Goal: Task Accomplishment & Management: Manage account settings

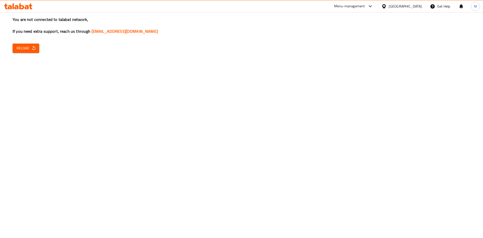
click at [370, 191] on div "You are not connected to talabat network, If you need extra support, reach us t…" at bounding box center [241, 119] width 483 height 238
click at [353, 140] on div "You are not connected to talabat network, If you need extra support, reach us t…" at bounding box center [241, 119] width 483 height 238
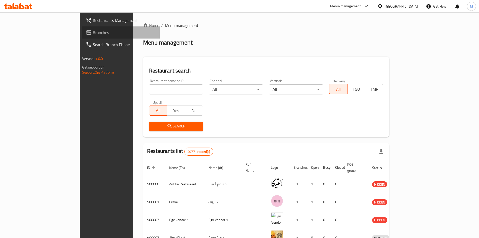
click at [93, 33] on span "Branches" at bounding box center [124, 32] width 63 height 6
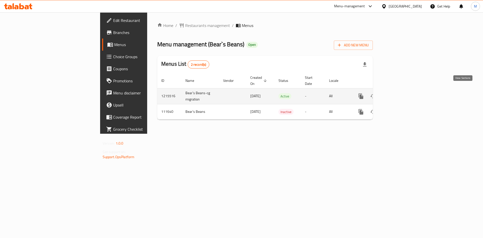
click at [403, 90] on link "enhanced table" at bounding box center [397, 96] width 12 height 12
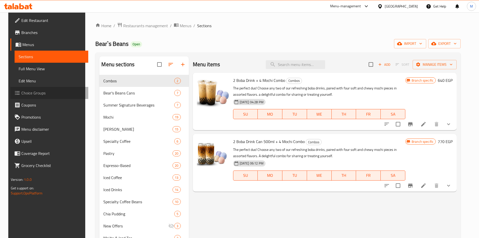
click at [31, 90] on span "Choice Groups" at bounding box center [52, 93] width 63 height 6
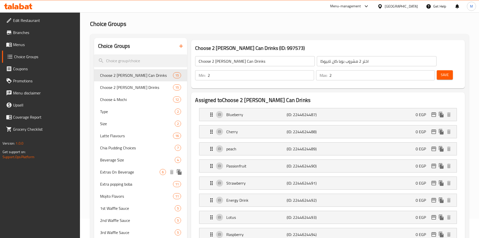
scroll to position [18, 0]
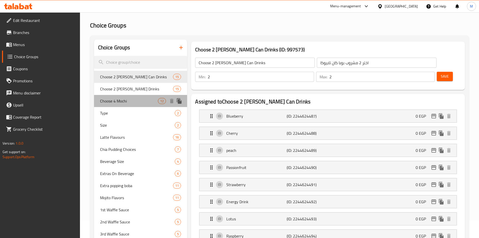
click at [121, 101] on span "Choose 4 Mochi" at bounding box center [129, 101] width 58 height 6
type input "Choose 4 Mochi"
type input "اختار 4 موتشى"
type input "4"
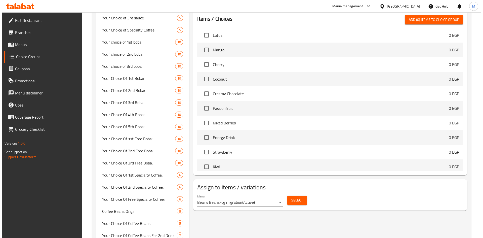
scroll to position [420, 0]
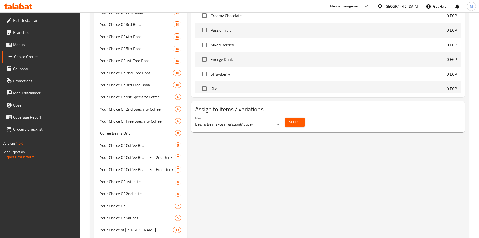
click at [294, 119] on span "Select" at bounding box center [295, 122] width 12 height 6
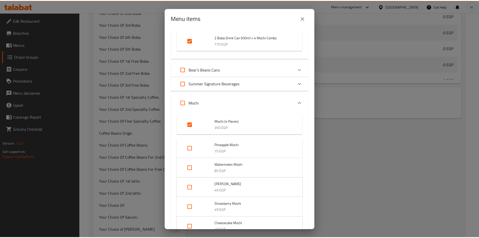
scroll to position [0, 0]
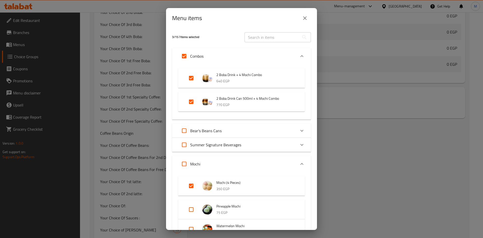
click at [305, 18] on icon "close" at bounding box center [305, 18] width 4 height 4
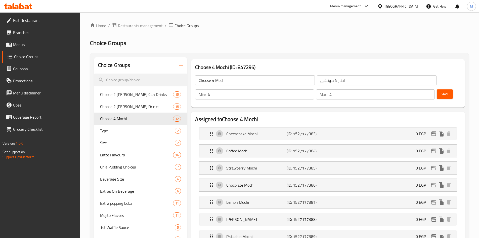
click at [209, 79] on input "Choose 4 Mochi" at bounding box center [255, 80] width 120 height 10
click at [206, 80] on input "Choose 4 Mochi" at bounding box center [255, 80] width 120 height 10
drag, startPoint x: 206, startPoint y: 80, endPoint x: 213, endPoint y: 80, distance: 6.0
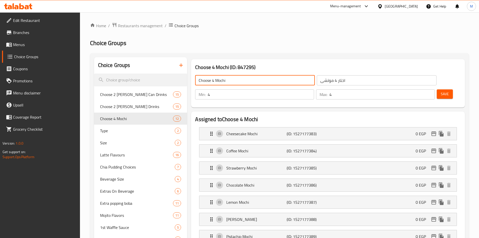
click at [213, 80] on input "Choose 4 Mochi" at bounding box center [255, 80] width 120 height 10
click at [241, 81] on input "your choice of 1st Mochi" at bounding box center [255, 80] width 120 height 10
click at [241, 81] on input "your choice of 1st Mochi:" at bounding box center [255, 80] width 120 height 10
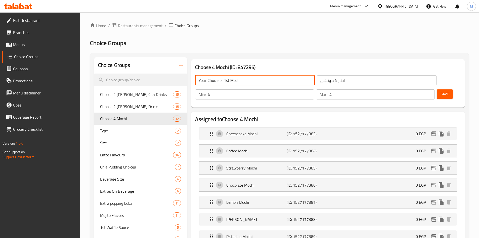
click at [238, 78] on input "Your Choice of 1st Mochi:" at bounding box center [255, 80] width 120 height 10
type input "Your Choice of 1st Mochi:"
click at [317, 77] on input "اختار 4 موتشى" at bounding box center [377, 80] width 120 height 10
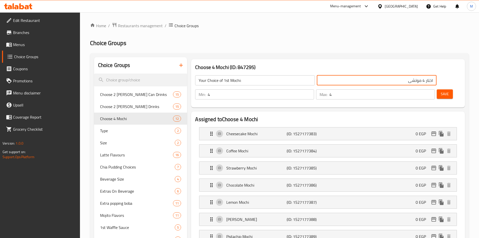
click at [323, 80] on input "اختار 4 موتشى" at bounding box center [377, 80] width 120 height 10
type input "اختيارك الاول من الموتشي"
click at [314, 89] on input "3" at bounding box center [261, 94] width 106 height 10
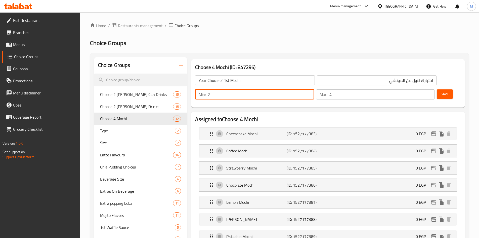
click at [314, 89] on input "2" at bounding box center [261, 94] width 106 height 10
type input "1"
click at [314, 89] on input "1" at bounding box center [261, 94] width 106 height 10
click at [421, 89] on input "3" at bounding box center [381, 94] width 105 height 10
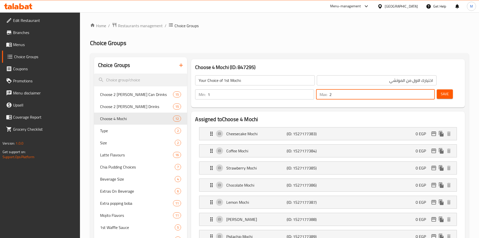
click at [421, 89] on input "2" at bounding box center [381, 94] width 105 height 10
type input "1"
click at [421, 89] on input "1" at bounding box center [381, 94] width 105 height 10
click at [441, 91] on span "Save" at bounding box center [445, 94] width 8 height 6
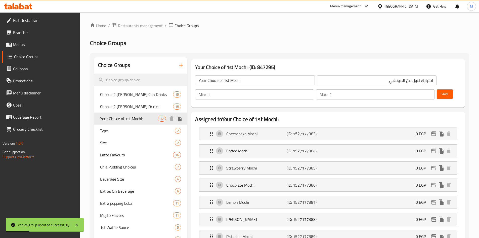
click at [180, 119] on icon "duplicate" at bounding box center [179, 119] width 5 height 6
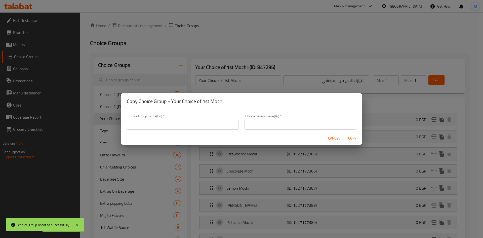
click at [176, 101] on h2 "Copy Choice Group - Your Choice of 1st Mochi:" at bounding box center [241, 101] width 229 height 8
drag, startPoint x: 176, startPoint y: 101, endPoint x: 222, endPoint y: 100, distance: 46.5
click at [222, 100] on h2 "Copy Choice Group - Your Choice of 1st Mochi:" at bounding box center [241, 101] width 229 height 8
copy h2 "Your Choice of 1st Mochi:"
click at [192, 124] on input "text" at bounding box center [183, 124] width 112 height 10
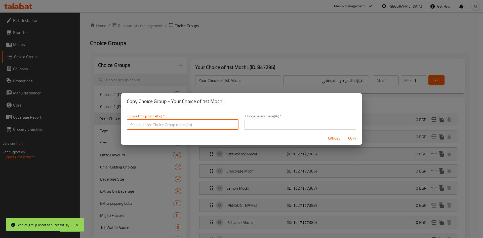
paste input "Your Choice of 1st Mochi:"
drag, startPoint x: 156, startPoint y: 124, endPoint x: 160, endPoint y: 123, distance: 4.3
click at [160, 123] on input "Your Choice of 1st Mochi:" at bounding box center [183, 124] width 112 height 10
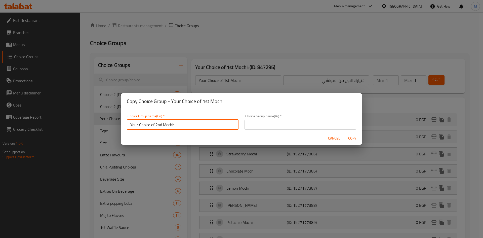
click at [166, 124] on input "Your Choice of 2nd Mochi:" at bounding box center [183, 124] width 112 height 10
type input "Your Choice of 2nd Mochi:"
click at [308, 125] on input "text" at bounding box center [300, 124] width 112 height 10
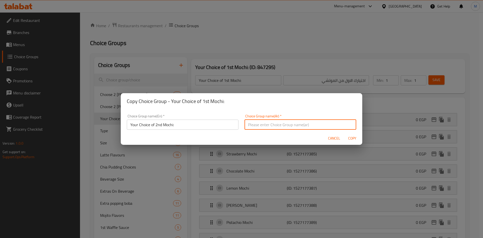
paste input "اختيارك للموتشي الثاني:"
type input "اختيارك للموتشي الثاني:"
click at [353, 137] on span "Copy" at bounding box center [352, 138] width 12 height 6
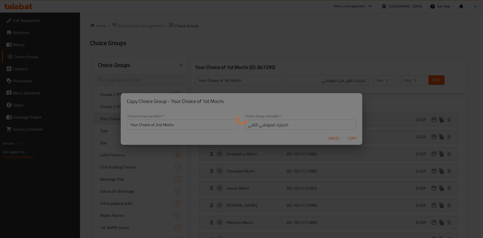
type input "Your Choice of 2nd Mochi:"
type input "اختيارك للموتشي الثاني:"
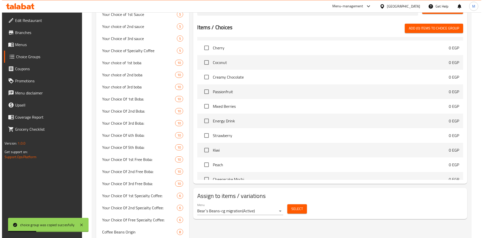
scroll to position [377, 0]
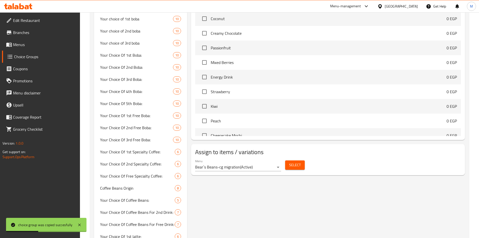
click at [291, 162] on span "Select" at bounding box center [295, 165] width 12 height 6
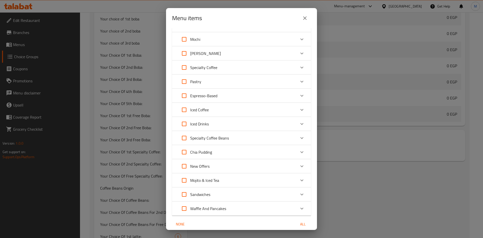
scroll to position [24, 0]
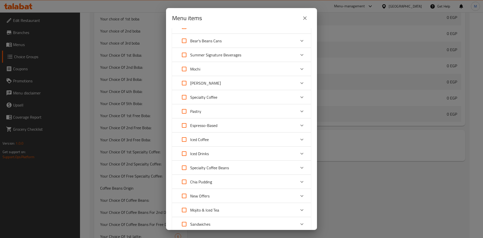
click at [231, 96] on div "Specialty Coffee" at bounding box center [237, 97] width 118 height 12
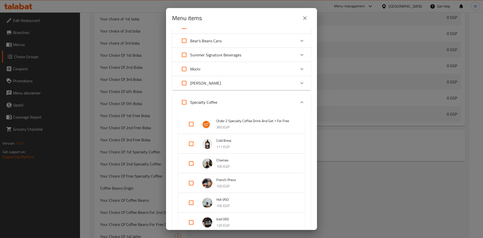
click at [231, 96] on div "Specialty Coffee" at bounding box center [237, 102] width 118 height 12
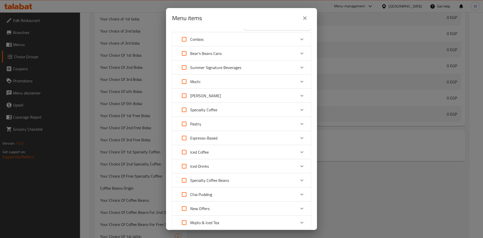
scroll to position [0, 0]
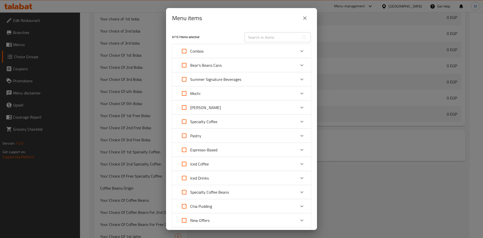
click at [213, 87] on div "Mochi" at bounding box center [241, 93] width 139 height 14
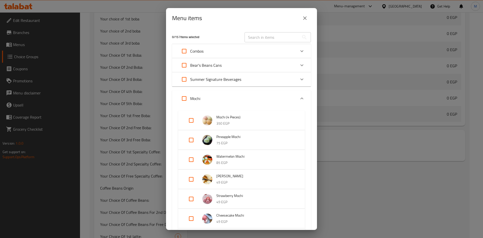
click at [190, 121] on input "Expand" at bounding box center [191, 120] width 12 height 12
checkbox input "true"
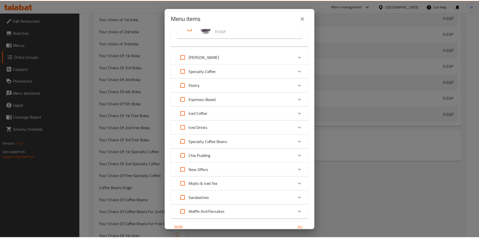
scroll to position [474, 0]
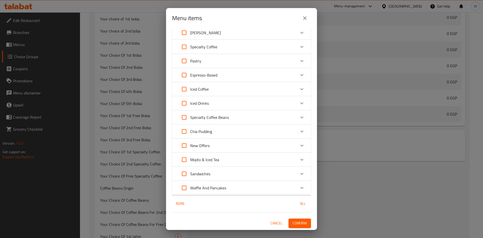
click at [295, 222] on span "Confirm" at bounding box center [299, 223] width 14 height 6
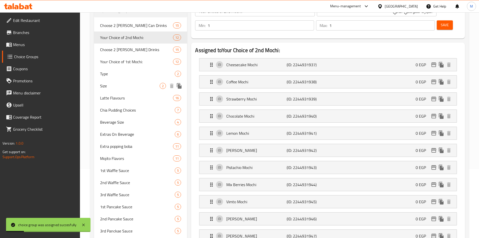
scroll to position [0, 0]
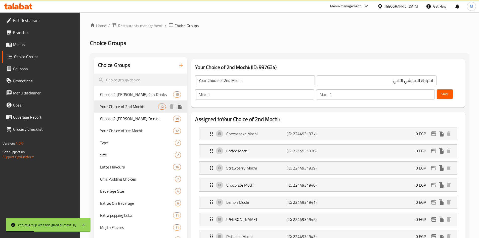
click at [180, 106] on icon "duplicate" at bounding box center [179, 107] width 5 height 6
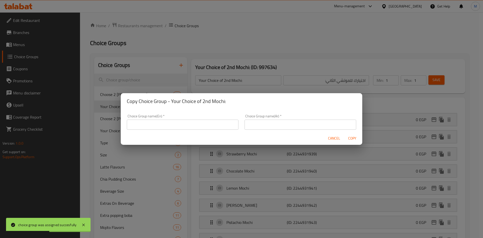
click at [175, 102] on h2 "Copy Choice Group - Your Choice of 2nd Mochi:" at bounding box center [241, 101] width 229 height 8
drag, startPoint x: 175, startPoint y: 102, endPoint x: 224, endPoint y: 102, distance: 49.0
click at [224, 102] on h2 "Copy Choice Group - Your Choice of 2nd Mochi:" at bounding box center [241, 101] width 229 height 8
copy h2 "Your Choice of 2nd Mochi:"
click at [182, 125] on input "text" at bounding box center [183, 124] width 112 height 10
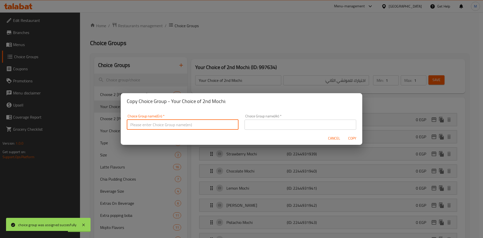
paste input "Your Choice of 2nd Mochi:"
click at [158, 124] on input "Your Choice of 2nd Mochi:" at bounding box center [183, 124] width 112 height 10
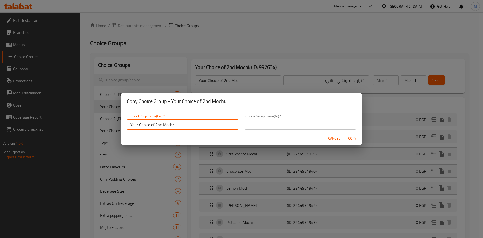
drag, startPoint x: 155, startPoint y: 124, endPoint x: 161, endPoint y: 123, distance: 6.3
click at [161, 123] on input "Your Choice of 2nd Mochi:" at bounding box center [183, 124] width 112 height 10
click at [165, 123] on input "Your Choice of 3rd Mochi:" at bounding box center [183, 124] width 112 height 10
drag, startPoint x: 165, startPoint y: 123, endPoint x: 199, endPoint y: 103, distance: 39.0
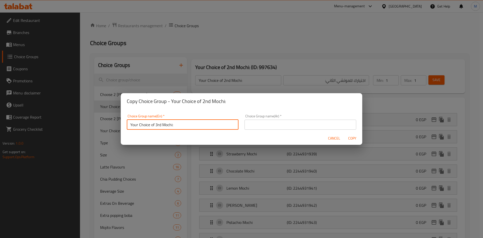
click at [165, 124] on input "Your Choice of 3rd Mochi:" at bounding box center [183, 124] width 112 height 10
type input "Your Choice of 3rd Mochi:"
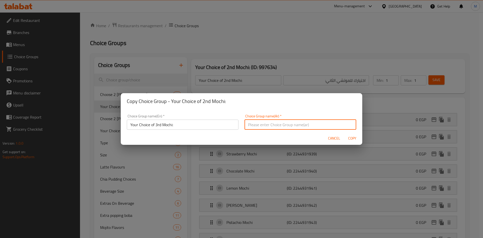
click at [283, 121] on input "text" at bounding box center [300, 124] width 112 height 10
paste input "اختيارك للموتشي الثالث:"
type input "اختيارك للموتشي الثالث:"
click at [352, 137] on span "Copy" at bounding box center [352, 138] width 12 height 6
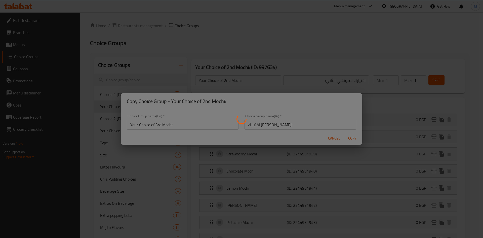
type input "Your Choice of 3rd Mochi:"
type input "اختيارك للموتشي الثالث:"
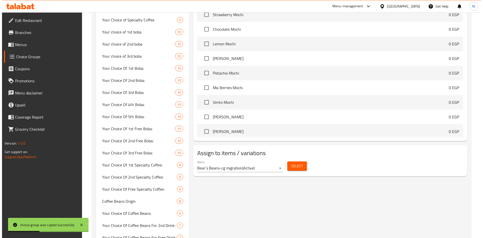
scroll to position [377, 0]
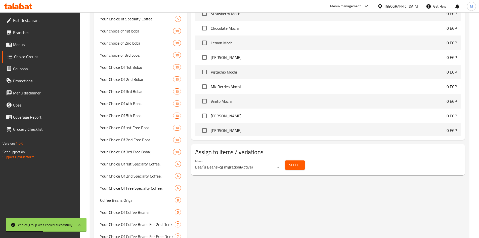
click at [298, 162] on span "Select" at bounding box center [295, 165] width 12 height 6
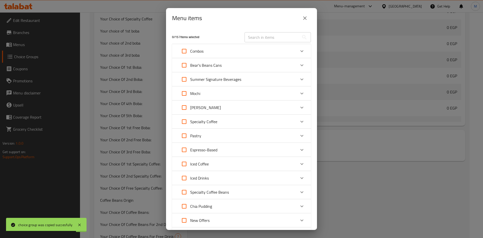
click at [225, 94] on div "Mochi" at bounding box center [237, 93] width 118 height 12
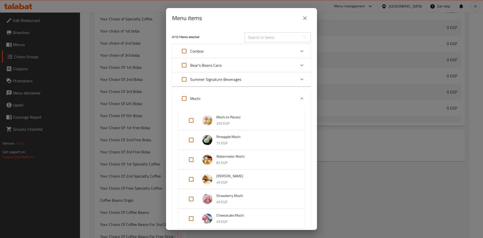
click at [192, 120] on input "Expand" at bounding box center [191, 120] width 12 height 12
checkbox input "true"
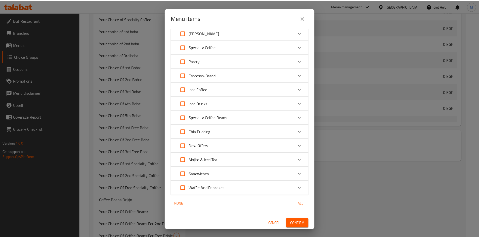
scroll to position [474, 0]
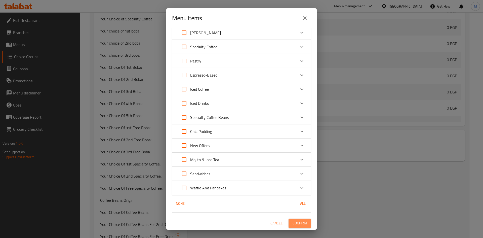
click at [302, 221] on span "Confirm" at bounding box center [299, 223] width 14 height 6
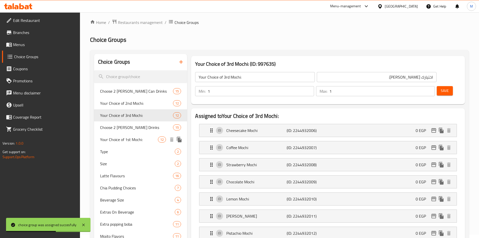
scroll to position [0, 0]
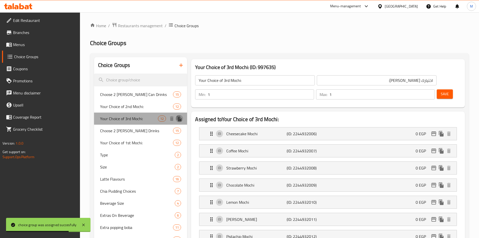
click at [180, 119] on icon "duplicate" at bounding box center [179, 119] width 5 height 6
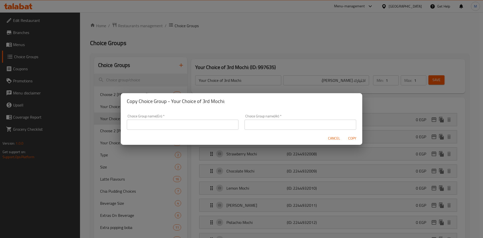
click at [173, 99] on h2 "Copy Choice Group - Your Choice of 3rd Mochi:" at bounding box center [241, 101] width 229 height 8
drag, startPoint x: 173, startPoint y: 99, endPoint x: 224, endPoint y: 94, distance: 51.1
click at [224, 94] on div "Copy Choice Group - Your Choice of 3rd Mochi:" at bounding box center [241, 101] width 241 height 16
copy h2 "Your Choice of 3rd Mochi:"
click at [179, 127] on input "text" at bounding box center [183, 124] width 112 height 10
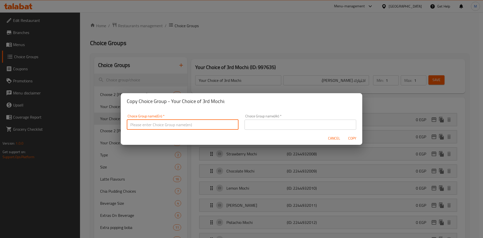
paste input "Your Choice of 3rd Mochi:"
drag, startPoint x: 156, startPoint y: 124, endPoint x: 160, endPoint y: 123, distance: 4.0
click at [160, 123] on input "Your Choice of 3rd Mochi:" at bounding box center [183, 124] width 112 height 10
click at [170, 124] on input "Your Choice of 4th Mochi:" at bounding box center [183, 124] width 112 height 10
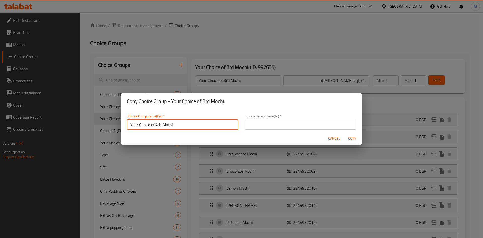
click at [170, 124] on input "Your Choice of 4th Mochi:" at bounding box center [183, 124] width 112 height 10
type input "Your Choice of 4th Mochi:"
click at [275, 120] on input "text" at bounding box center [300, 124] width 112 height 10
paste input "اختيارك للموتشي الرابع:"
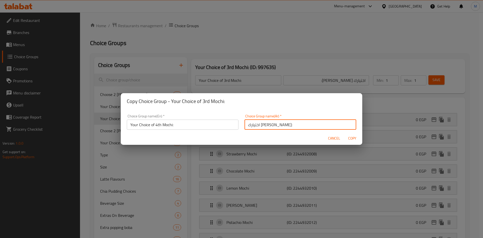
type input "اختيارك للموتشي الرابع:"
click at [355, 137] on span "Copy" at bounding box center [352, 138] width 12 height 6
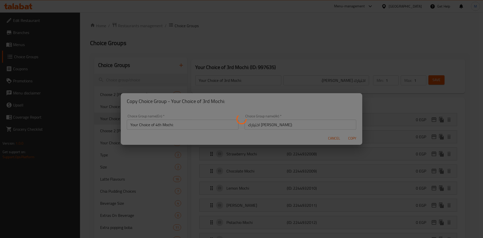
type input "Your Choice of 4th Mochi:"
type input "اختيارك للموتشي الرابع:"
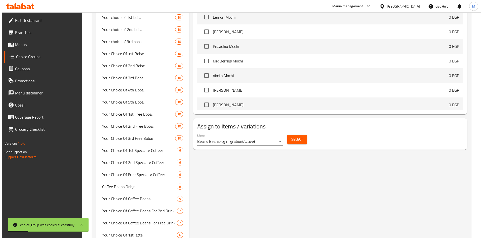
scroll to position [428, 0]
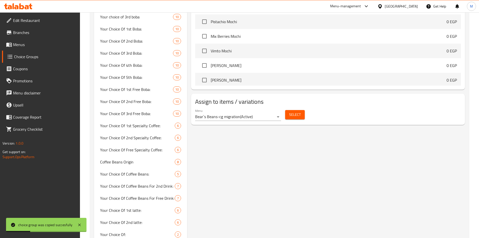
click at [291, 111] on span "Select" at bounding box center [295, 114] width 12 height 6
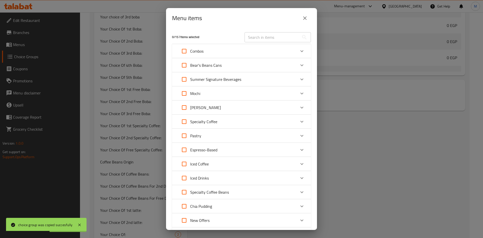
click at [206, 95] on div "Mochi" at bounding box center [237, 93] width 118 height 12
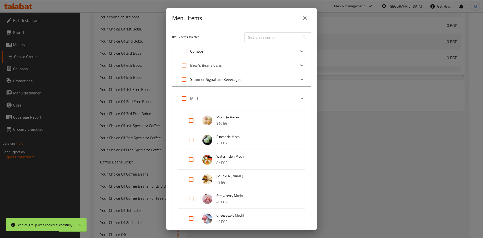
click at [192, 119] on input "Expand" at bounding box center [191, 120] width 12 height 12
checkbox input "true"
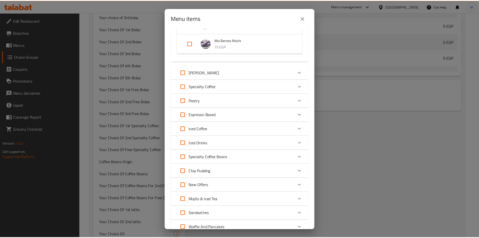
scroll to position [474, 0]
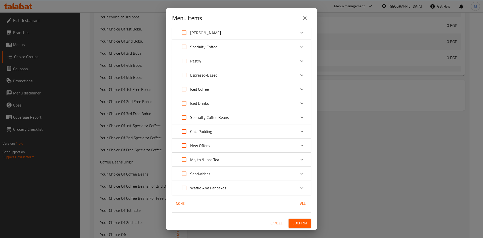
click at [303, 221] on span "Confirm" at bounding box center [299, 223] width 14 height 6
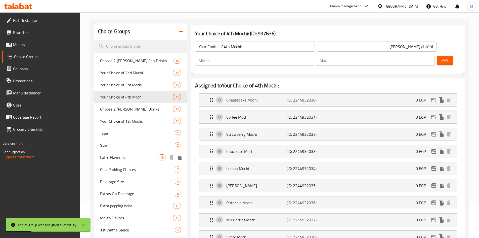
scroll to position [0, 0]
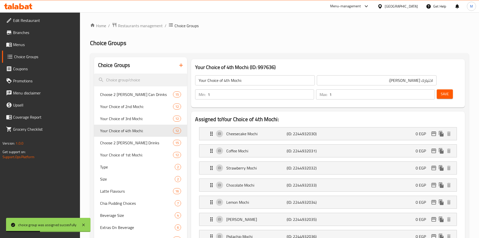
click at [29, 44] on span "Menus" at bounding box center [44, 44] width 63 height 6
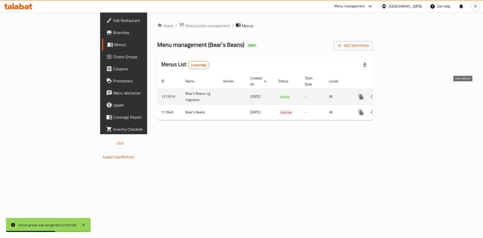
click at [403, 91] on link "enhanced table" at bounding box center [397, 97] width 12 height 12
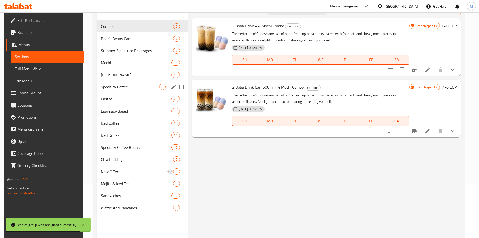
scroll to position [45, 0]
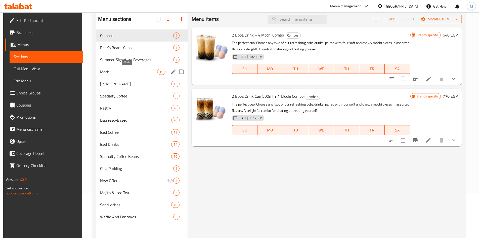
click at [109, 73] on span "Mochi" at bounding box center [128, 72] width 57 height 6
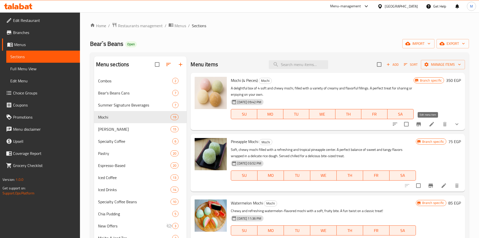
click at [430, 123] on icon at bounding box center [432, 124] width 6 height 6
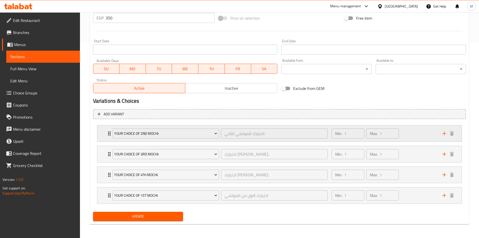
scroll to position [195, 0]
click at [108, 131] on icon "Expand" at bounding box center [109, 133] width 6 height 6
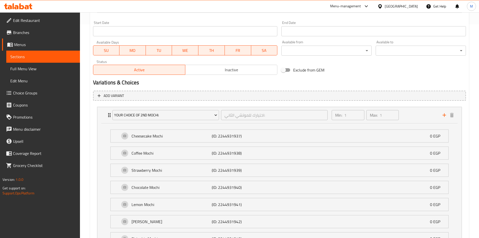
scroll to position [159, 0]
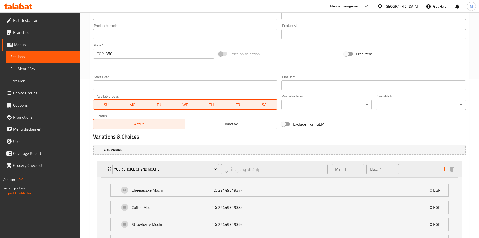
click at [108, 171] on icon "Expand" at bounding box center [109, 169] width 6 height 6
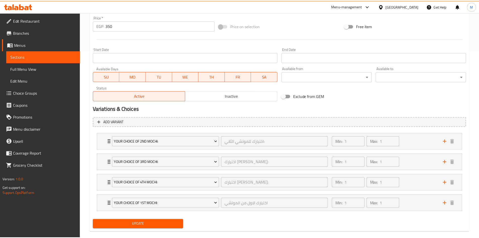
scroll to position [195, 0]
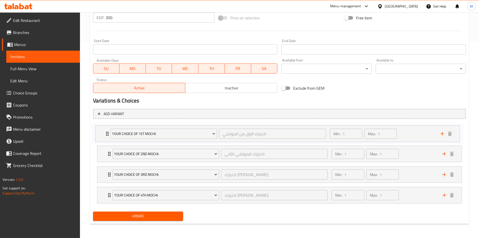
drag, startPoint x: 109, startPoint y: 196, endPoint x: 108, endPoint y: 133, distance: 63.1
click at [108, 133] on div "Your Choice of 2nd Mochi: اختيارك للموتشي الثاني: ​ Min: 1 ​ Max: 1 ​ Cheesecak…" at bounding box center [279, 164] width 373 height 82
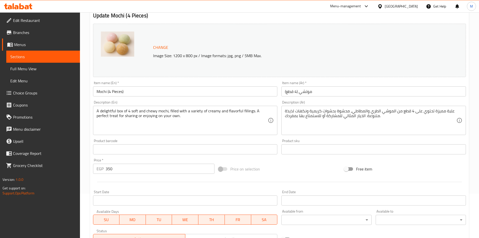
scroll to position [0, 0]
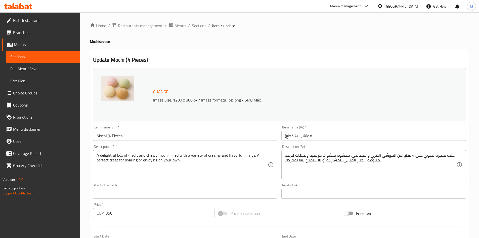
click at [410, 3] on div "[GEOGRAPHIC_DATA]" at bounding box center [397, 6] width 49 height 12
click at [411, 7] on div "[GEOGRAPHIC_DATA]" at bounding box center [401, 7] width 33 height 6
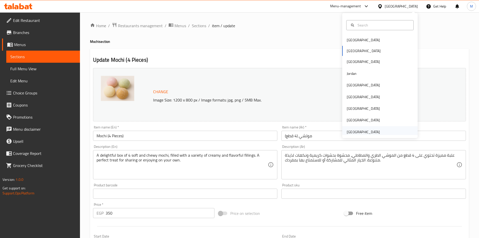
click at [353, 134] on div "United Arab Emirates" at bounding box center [363, 132] width 33 height 6
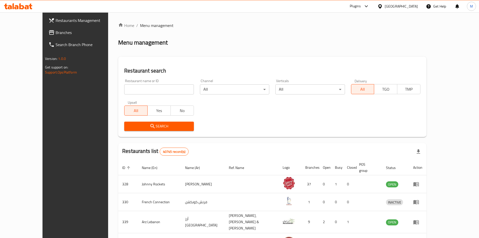
click at [56, 34] on span "Branches" at bounding box center [87, 32] width 63 height 6
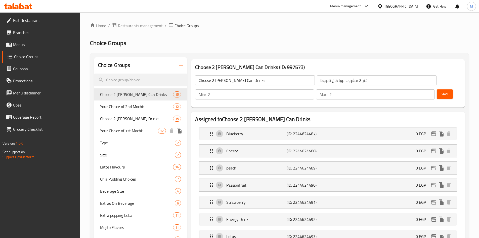
click at [129, 128] on span "Your Choice of 1st Mochi:" at bounding box center [129, 131] width 58 height 6
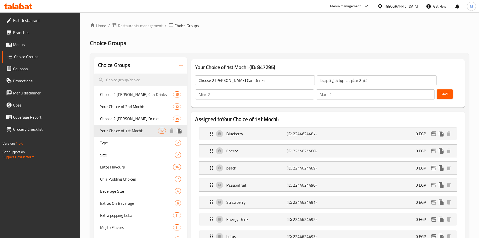
type input "Your Choice of 1st Mochi:"
type input "اختيارك الاول من الموتشي"
type input "1"
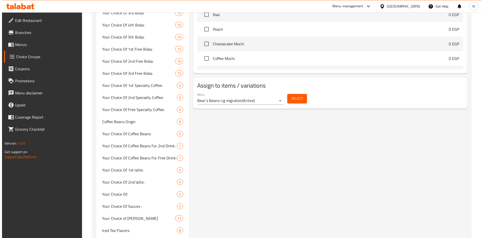
scroll to position [482, 0]
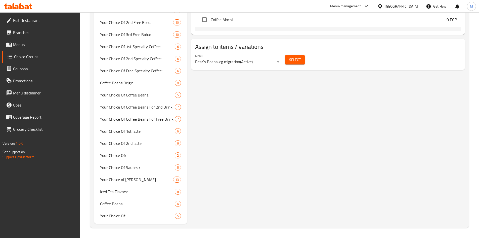
click at [294, 53] on div "Select" at bounding box center [295, 59] width 24 height 13
click at [294, 55] on button "Select" at bounding box center [295, 59] width 20 height 9
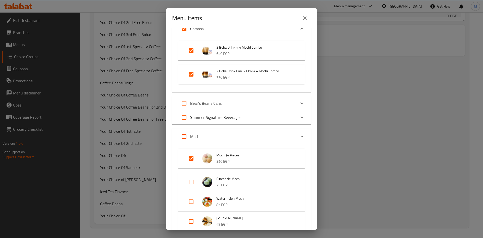
scroll to position [75, 0]
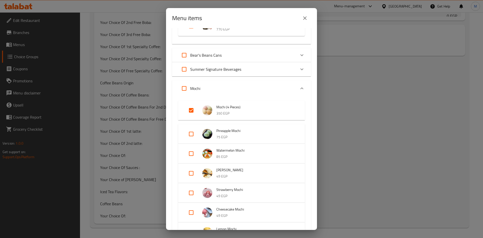
drag, startPoint x: 217, startPoint y: 107, endPoint x: 241, endPoint y: 106, distance: 24.4
click at [241, 106] on span "Mochi (4 Pieces)" at bounding box center [255, 107] width 78 height 6
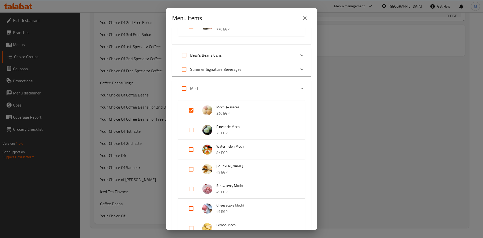
click at [244, 107] on span "Mochi (4 Pieces)" at bounding box center [255, 107] width 78 height 6
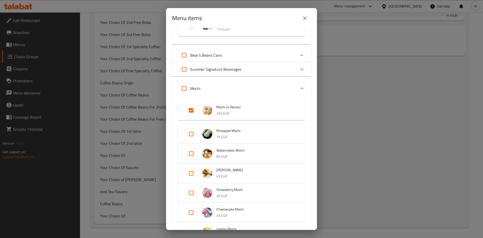
click at [244, 107] on span "Mochi (4 Pieces)" at bounding box center [255, 107] width 78 height 6
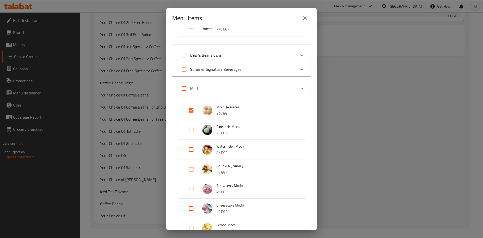
click at [244, 107] on span "Mochi (4 Pieces)" at bounding box center [255, 107] width 78 height 6
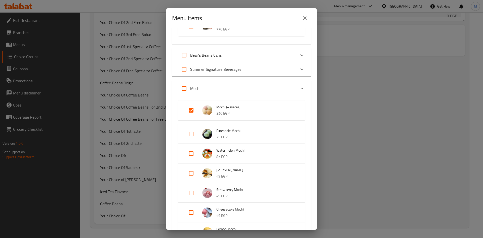
click at [236, 106] on span "Mochi (4 Pieces)" at bounding box center [255, 107] width 78 height 6
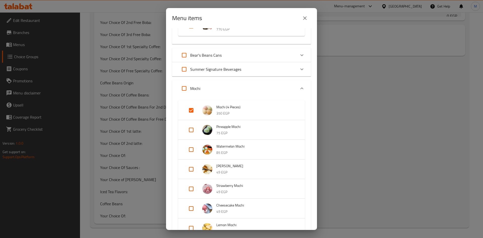
click at [236, 106] on span "Mochi (4 Pieces)" at bounding box center [255, 107] width 78 height 6
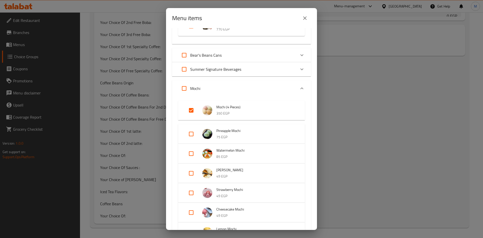
click at [236, 106] on span "Mochi (4 Pieces)" at bounding box center [255, 107] width 78 height 6
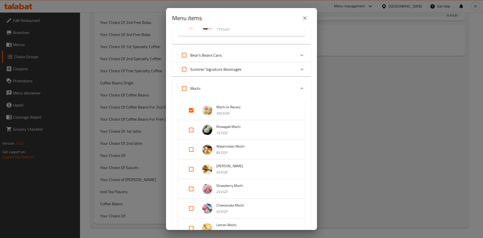
click at [236, 106] on span "Mochi (4 Pieces)" at bounding box center [255, 107] width 78 height 6
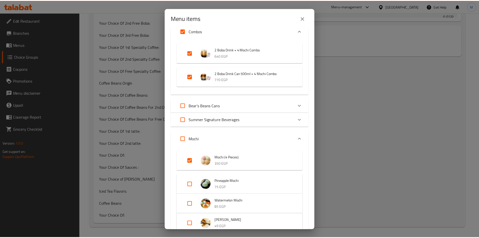
scroll to position [50, 0]
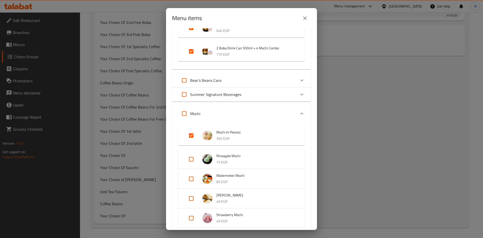
click at [390, 99] on div "Menu items 3 / 157 items selected ​ Combos 2 Boba Drink + 4 Mochi Combo 640 EGP…" at bounding box center [241, 119] width 483 height 238
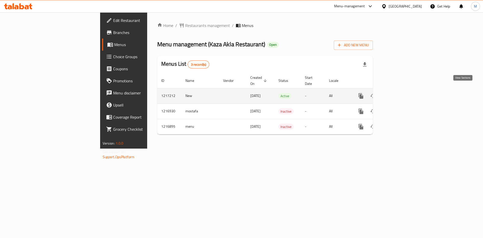
click at [403, 90] on link "enhanced table" at bounding box center [397, 96] width 12 height 12
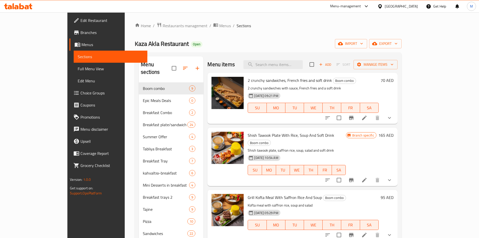
click at [80, 93] on span "Choice Groups" at bounding box center [111, 93] width 63 height 6
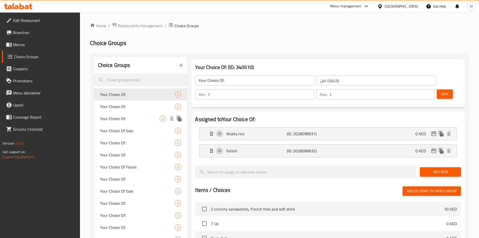
click at [121, 119] on span "Your Choice Of:" at bounding box center [130, 118] width 60 height 6
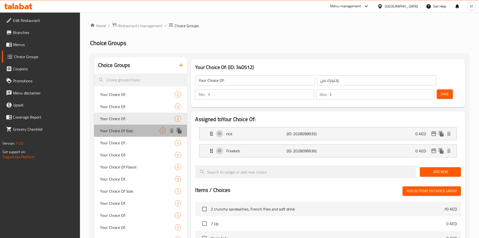
drag, startPoint x: 122, startPoint y: 127, endPoint x: 122, endPoint y: 130, distance: 3.1
click at [122, 128] on span "Your Choice Of Size:" at bounding box center [130, 131] width 60 height 6
type input "Your Choice Of Size:"
type input "إختيارك من الحجم:"
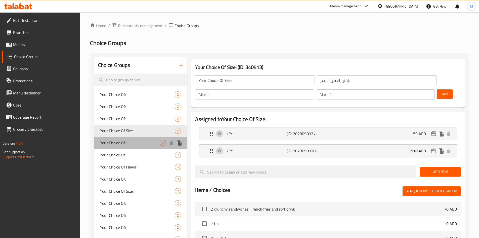
click at [124, 143] on span "Your Choice Of :" at bounding box center [130, 143] width 60 height 6
type input "Your Choice Of :"
type input "اختيارك من:"
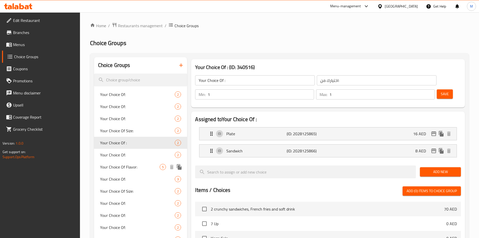
click at [121, 170] on span "Your Choice Of Flavor:" at bounding box center [130, 167] width 60 height 6
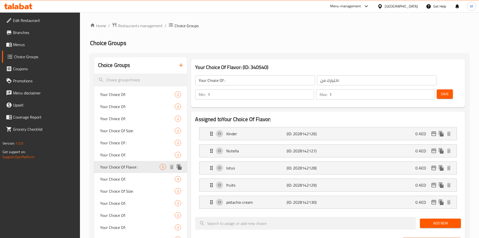
type input "Your Choice Of Flavor:"
type input "إختيارك من النكهة:"
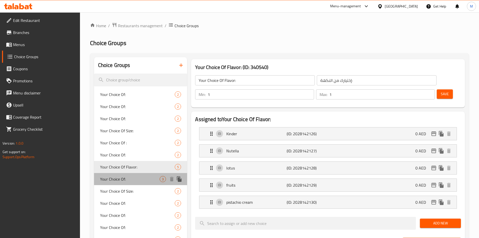
click at [112, 180] on span "Your Choice Of:" at bounding box center [130, 179] width 60 height 6
type input "Your Choice Of:"
type input "إختيارك من:"
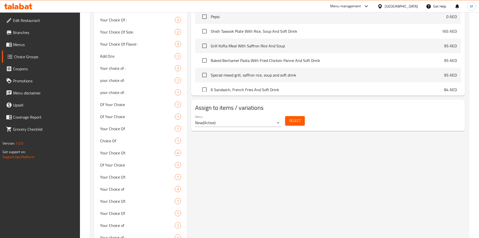
scroll to position [277, 0]
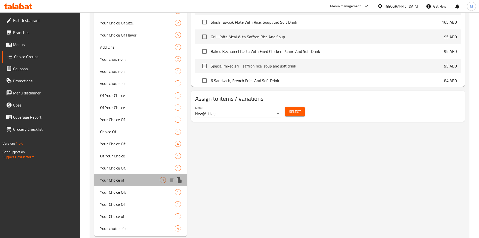
click at [128, 178] on span "Your Choice of" at bounding box center [130, 180] width 60 height 6
type input "Your Choice of"
type input "اختيارك من"
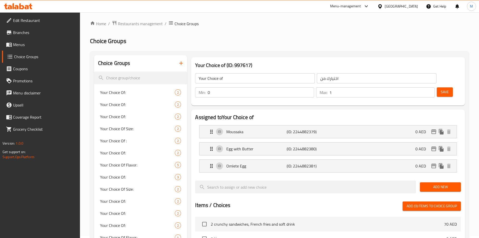
scroll to position [0, 0]
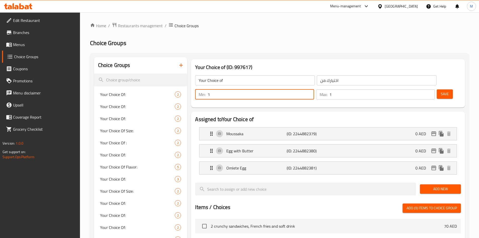
click at [314, 89] on input "1" at bounding box center [261, 94] width 106 height 10
type input "2"
click at [314, 89] on input "2" at bounding box center [261, 94] width 106 height 10
type input "2"
click at [422, 89] on input "2" at bounding box center [381, 94] width 105 height 10
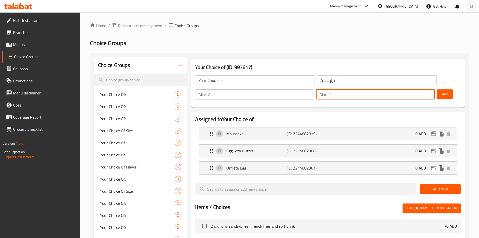
click at [399, 94] on div "Your Choice of (ID: 997617) Your Choice of ​ اختيارك من ​ Min: 2 ​ Max: 2 ​ Save" at bounding box center [328, 83] width 278 height 52
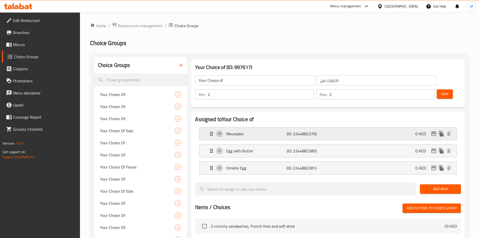
click at [254, 131] on p "Moussaka" at bounding box center [256, 134] width 60 height 6
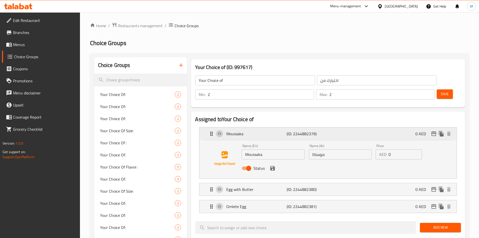
click at [254, 131] on p "Moussaka" at bounding box center [256, 134] width 60 height 6
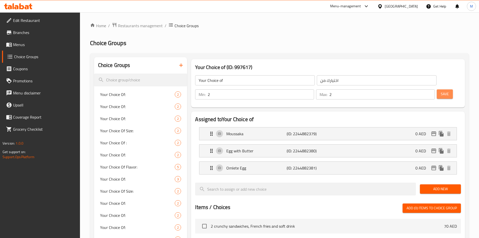
click at [443, 89] on button "Save" at bounding box center [445, 93] width 16 height 9
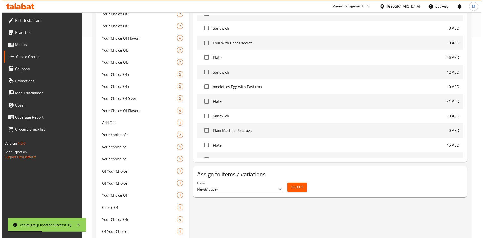
scroll to position [289, 0]
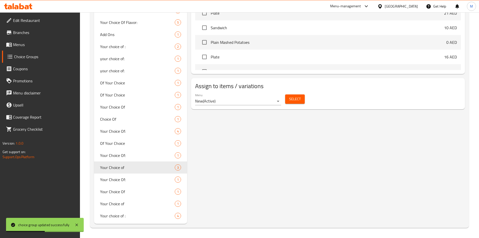
click at [298, 96] on span "Select" at bounding box center [295, 99] width 12 height 6
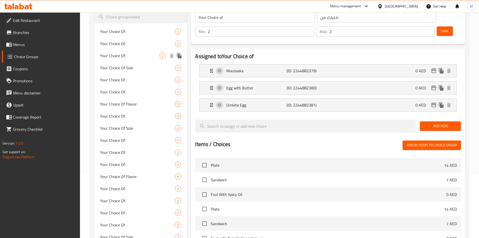
scroll to position [0, 0]
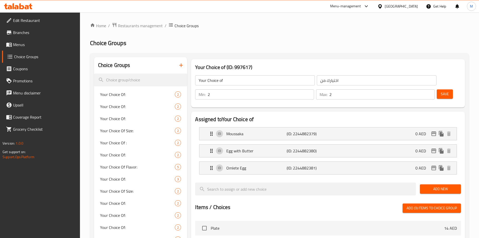
click at [22, 43] on span "Menus" at bounding box center [44, 44] width 63 height 6
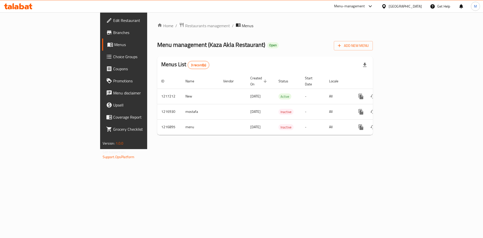
click at [403, 7] on div "United Arab Emirates" at bounding box center [405, 7] width 33 height 6
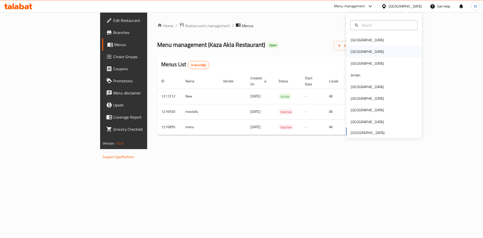
click at [357, 51] on div "[GEOGRAPHIC_DATA]" at bounding box center [367, 52] width 41 height 12
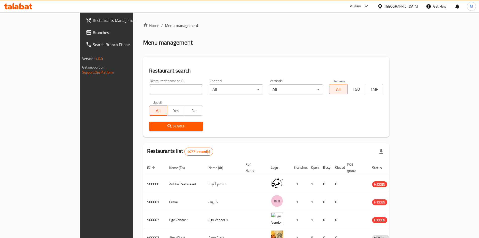
click at [93, 34] on span "Branches" at bounding box center [124, 32] width 63 height 6
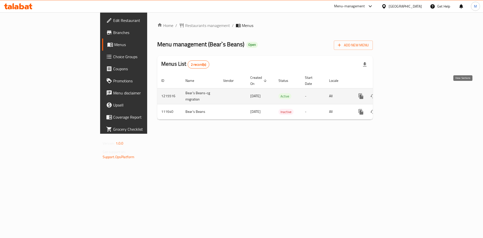
click at [400, 93] on icon "enhanced table" at bounding box center [397, 96] width 6 height 6
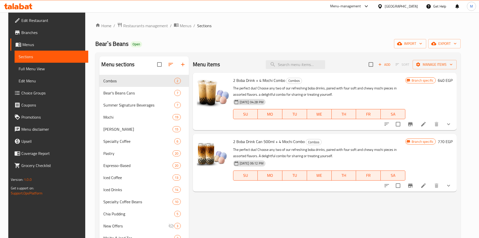
click at [27, 90] on span "Choice Groups" at bounding box center [52, 93] width 63 height 6
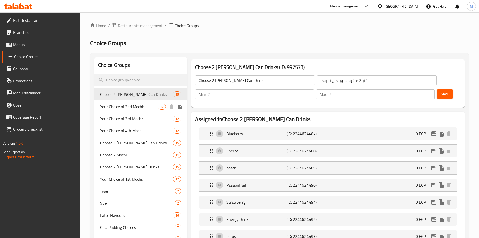
click at [121, 108] on span "Your Choice of 2nd Mochi:" at bounding box center [129, 106] width 58 height 6
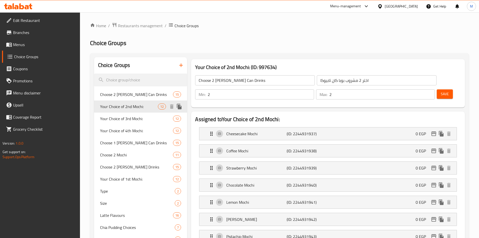
type input "Your Choice of 2nd Mochi:"
type input "اختيارك للموتشي الثاني:"
type input "1"
click at [212, 80] on input "Your Choice of 2nd Mochi:" at bounding box center [255, 80] width 120 height 10
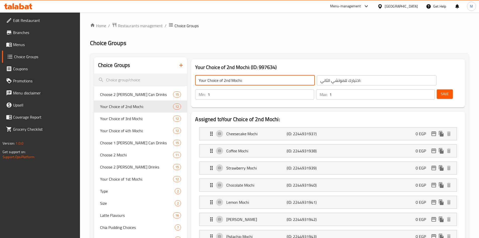
click at [212, 80] on input "Your Choice of 2nd Mochi:" at bounding box center [255, 80] width 120 height 10
click at [213, 80] on input "Your Choice of 2nd Mochi:" at bounding box center [255, 80] width 120 height 10
drag, startPoint x: 224, startPoint y: 80, endPoint x: 230, endPoint y: 80, distance: 5.8
click at [230, 80] on input "Your Choice of 2nd Mochi:" at bounding box center [255, 80] width 120 height 10
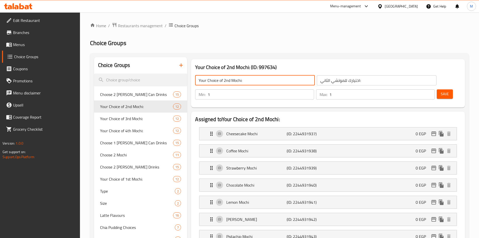
click at [230, 80] on input "Your Choice of 2nd Mochi:" at bounding box center [255, 80] width 120 height 10
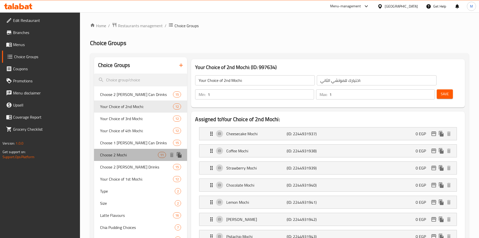
click at [122, 155] on span "Choose 2 Mochi" at bounding box center [129, 155] width 58 height 6
type input "Choose 2 Mochi"
type input "احتار 2 موتشي"
type input "2"
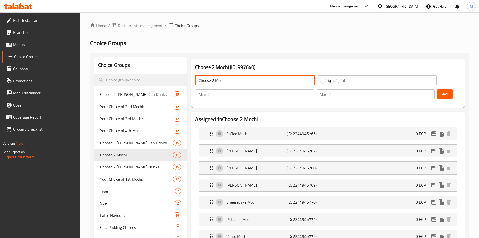
click at [210, 81] on input "Choose 2 Mochi" at bounding box center [255, 80] width 120 height 10
click at [246, 79] on input "your choice of 1st Mochi" at bounding box center [255, 80] width 120 height 10
click at [246, 80] on input "your choice of 1st Mochi:" at bounding box center [255, 80] width 120 height 10
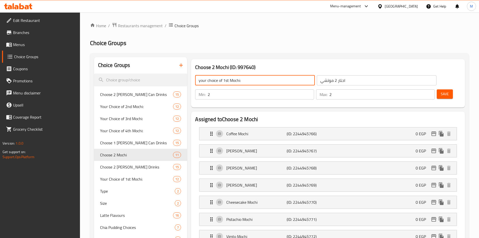
click at [246, 80] on input "your choice of 1st Mochi:" at bounding box center [255, 80] width 120 height 10
click at [246, 80] on input "Your Choice of 1st Mochi:" at bounding box center [255, 80] width 120 height 10
type input "Your Choice of 1st Mochi:"
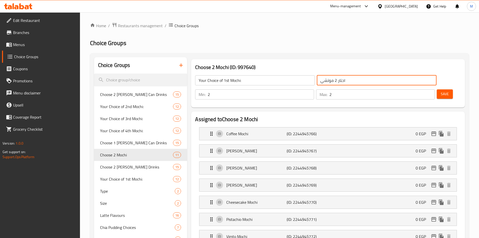
click at [317, 78] on input "احتار 2 موتشي" at bounding box center [377, 80] width 120 height 10
paste input "تيارك للموتشي الأول:"
type input "اختيارك للموتشي الأول:"
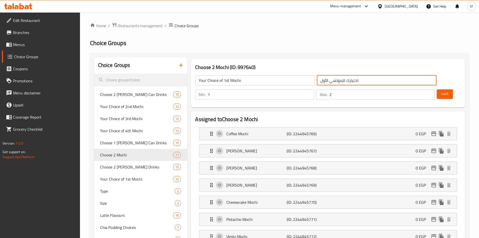
type input "1"
click at [314, 89] on input "1" at bounding box center [261, 94] width 106 height 10
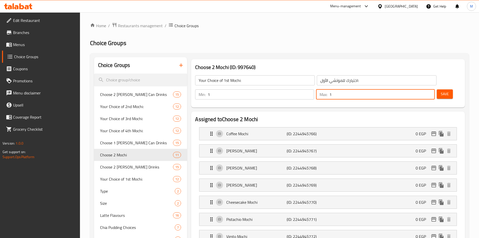
type input "1"
click at [420, 89] on input "1" at bounding box center [381, 94] width 105 height 10
click at [441, 91] on span "Save" at bounding box center [445, 94] width 8 height 6
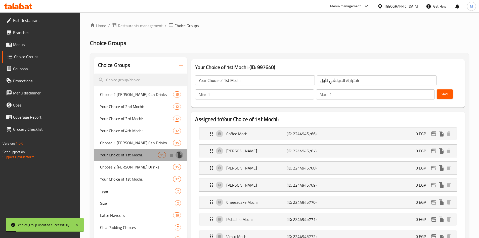
click at [181, 154] on icon "duplicate" at bounding box center [179, 155] width 5 height 6
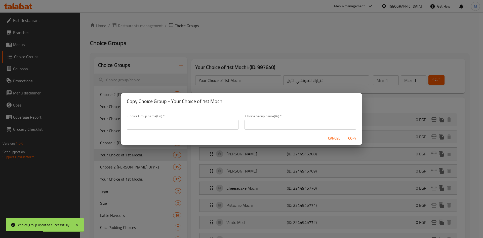
click at [177, 101] on h2 "Copy Choice Group - Your Choice of 1st Mochi:" at bounding box center [241, 101] width 229 height 8
drag, startPoint x: 177, startPoint y: 101, endPoint x: 222, endPoint y: 101, distance: 45.8
click at [222, 101] on h2 "Copy Choice Group - Your Choice of 1st Mochi:" at bounding box center [241, 101] width 229 height 8
copy h2 "Your Choice of 1st Mochi:"
click at [173, 126] on input "text" at bounding box center [183, 124] width 112 height 10
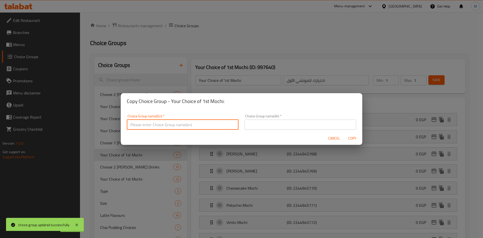
paste input "Your Choice of 1st Mochi:"
drag, startPoint x: 158, startPoint y: 123, endPoint x: 160, endPoint y: 124, distance: 2.8
click at [161, 124] on input "Your Choice of 1st Mochi:" at bounding box center [183, 124] width 112 height 10
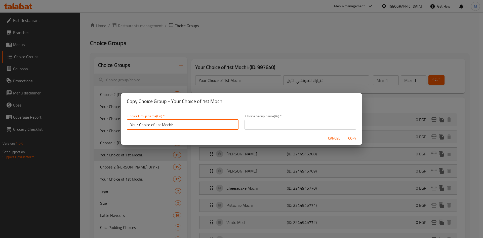
click at [159, 123] on input "Your Choice of 1st Mochi:" at bounding box center [183, 124] width 112 height 10
drag, startPoint x: 156, startPoint y: 123, endPoint x: 160, endPoint y: 123, distance: 4.8
click at [160, 123] on input "Your Choice of 1st Mochi:" at bounding box center [183, 124] width 112 height 10
click at [159, 125] on input "Your Choice of 2 nd Mochi:" at bounding box center [183, 124] width 112 height 10
click at [163, 125] on input "Your Choice of 2nd Mochi:" at bounding box center [183, 124] width 112 height 10
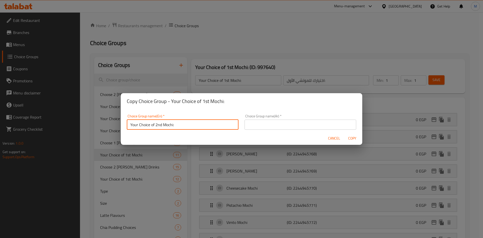
click at [162, 125] on input "Your Choice of 2nd Mochi:" at bounding box center [183, 124] width 112 height 10
type input "Your Choice of 2nd Mochi:"
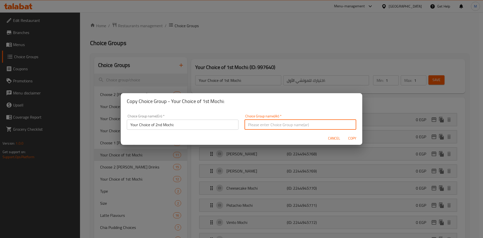
click at [290, 122] on input "text" at bounding box center [300, 124] width 112 height 10
paste input "اختيارك للموتشي الثاني:"
type input "اختيارك للموتشي الثاني:"
click at [350, 138] on span "Copy" at bounding box center [352, 138] width 12 height 6
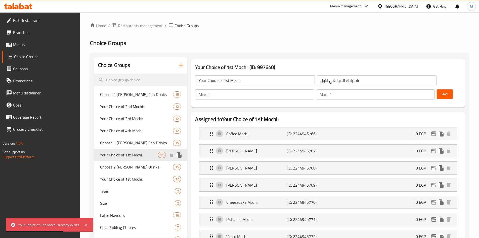
click at [180, 154] on icon "duplicate" at bounding box center [179, 155] width 5 height 6
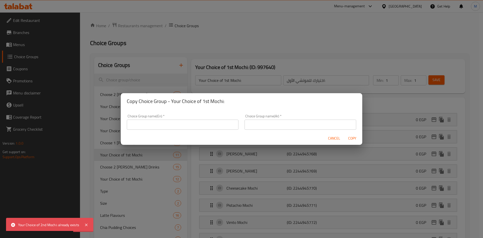
click at [174, 101] on h2 "Copy Choice Group - Your Choice of 1st Mochi:" at bounding box center [241, 101] width 229 height 8
drag, startPoint x: 174, startPoint y: 101, endPoint x: 222, endPoint y: 101, distance: 48.5
click at [222, 101] on h2 "Copy Choice Group - Your Choice of 1st Mochi:" at bounding box center [241, 101] width 229 height 8
copy h2 "Your Choice of 1st Mochi:"
click at [189, 125] on input "text" at bounding box center [183, 124] width 112 height 10
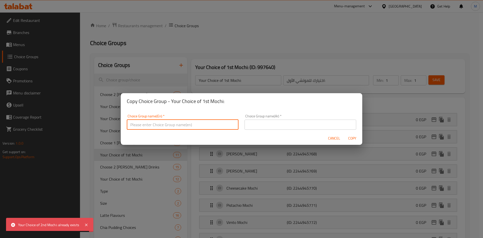
paste input "Your Choice of 1st Mochi:"
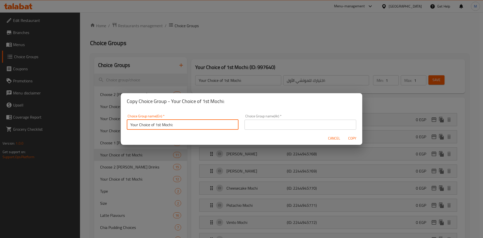
drag, startPoint x: 156, startPoint y: 124, endPoint x: 161, endPoint y: 123, distance: 5.1
click at [161, 123] on input "Your Choice of 1st Mochi:" at bounding box center [183, 124] width 112 height 10
type input "Your Choice of 2nd Mochi:"
click at [259, 119] on div "Choice Group name(Ar)   * Choice Group name(Ar) *" at bounding box center [300, 121] width 112 height 15
click at [262, 122] on input "text" at bounding box center [300, 124] width 112 height 10
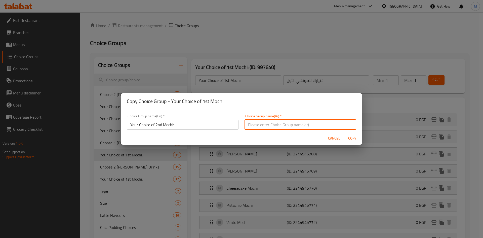
paste input "733055"
click at [175, 127] on input "Your Choice of 2nd Mochi:" at bounding box center [183, 124] width 112 height 10
click at [279, 125] on input "733055" at bounding box center [300, 124] width 112 height 10
click at [263, 123] on input "733055" at bounding box center [300, 124] width 112 height 10
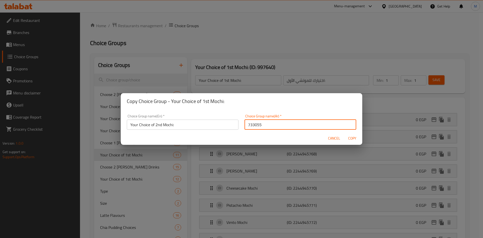
click at [263, 123] on input "733055" at bounding box center [300, 124] width 112 height 10
paste input "اختيارك للموتشي الثاني:"
type input "اختيارك للموتشي الثاني:"
click at [185, 128] on input "Your Choice of 2nd Mochi:" at bounding box center [183, 124] width 112 height 10
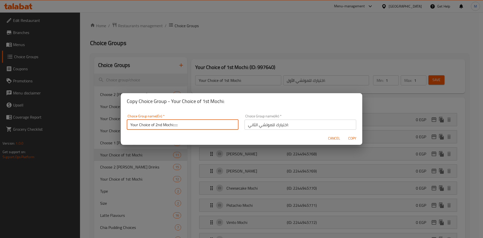
type input "Your Choice of 2nd Mochi::::::"
click at [348, 139] on span "Copy" at bounding box center [352, 138] width 12 height 6
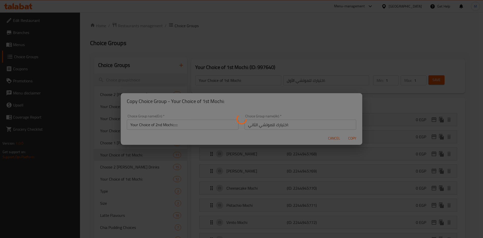
type input "Your Choice of 2nd Mochi::::::"
type input "اختيارك للموتشي الثاني:"
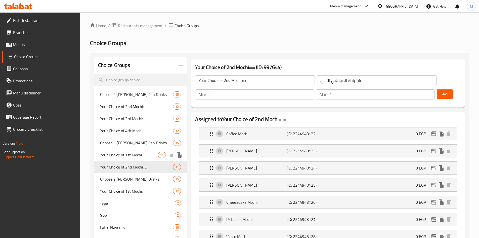
click at [142, 154] on span "Your Choice of 1st Mochi:" at bounding box center [129, 155] width 58 height 6
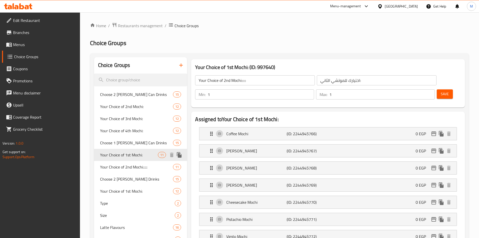
type input "Your Choice of 1st Mochi:"
type input "اختيارك للموتشي الأول:"
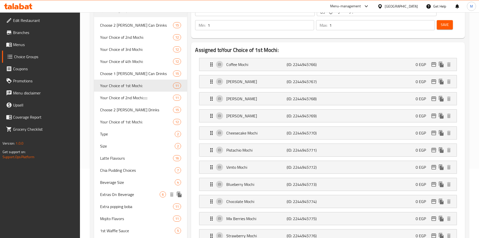
scroll to position [15, 0]
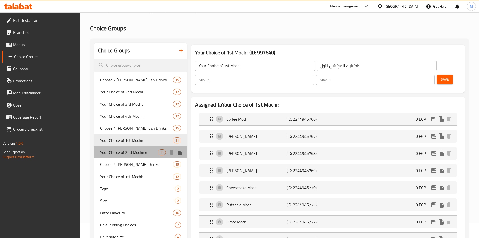
click at [132, 153] on span "Your Choice of 2nd Mochi::::::" at bounding box center [129, 152] width 58 height 6
type input "Your Choice of 2nd Mochi::::::"
type input "اختيارك للموتشي الثاني:"
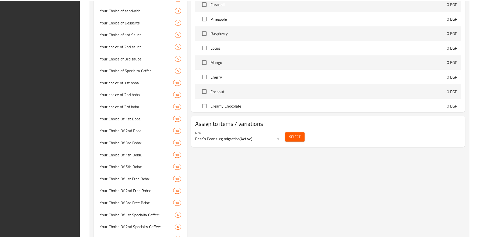
scroll to position [543, 0]
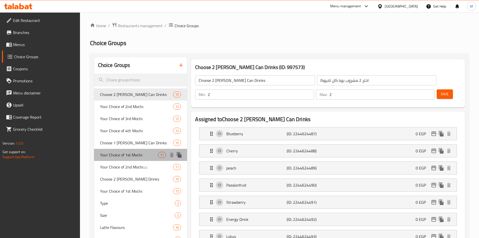
click at [140, 156] on span "Your Choice of 1st Mochi:" at bounding box center [129, 155] width 58 height 6
type input "Your Choice of 1st Mochi:"
type input "اختيارك للموتشي الأول:"
type input "1"
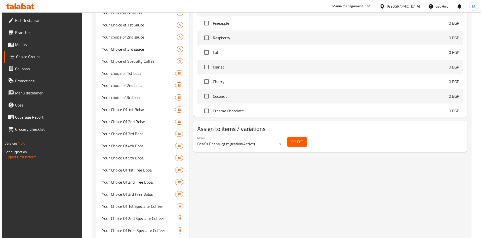
scroll to position [428, 0]
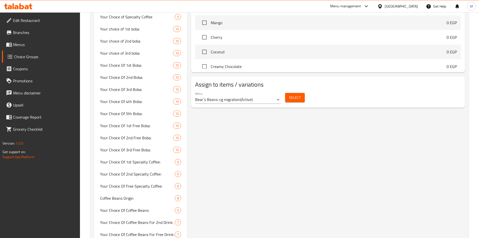
click at [292, 94] on span "Select" at bounding box center [295, 97] width 12 height 6
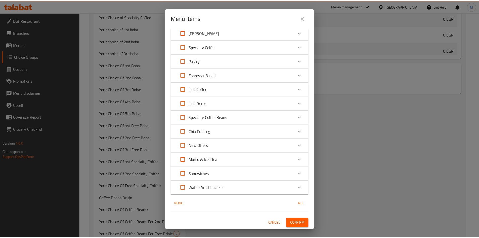
scroll to position [0, 0]
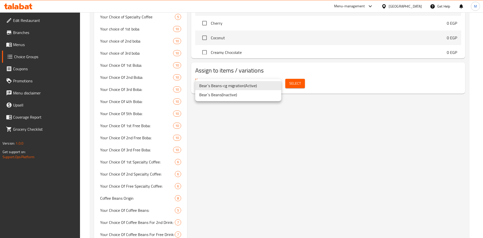
click at [289, 125] on div at bounding box center [241, 119] width 483 height 238
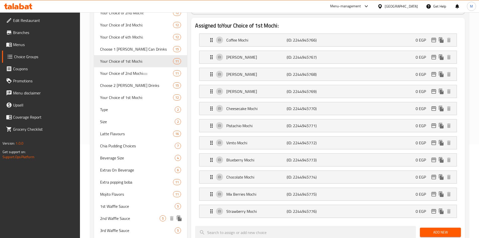
scroll to position [75, 0]
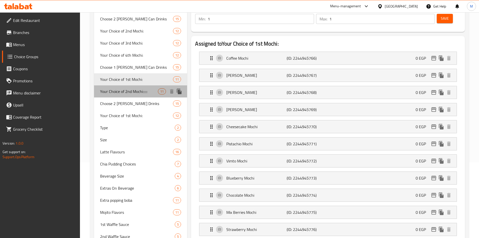
click at [147, 89] on span "Your Choice of 2nd Mochi::::::" at bounding box center [129, 91] width 58 height 6
type input "Your Choice of 2nd Mochi::::::"
type input "اختيارك للموتشي الثاني:"
